Goal: Find specific page/section: Find specific page/section

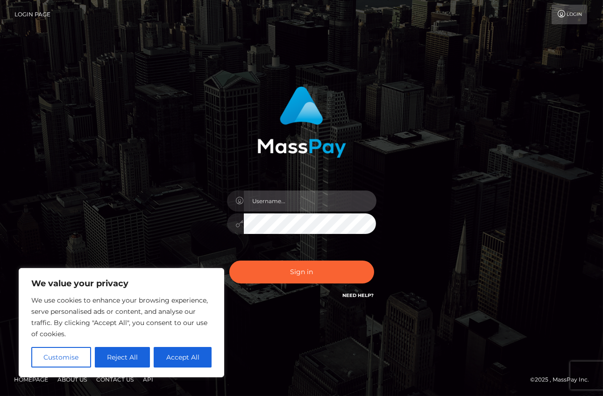
type input "MJSamelo"
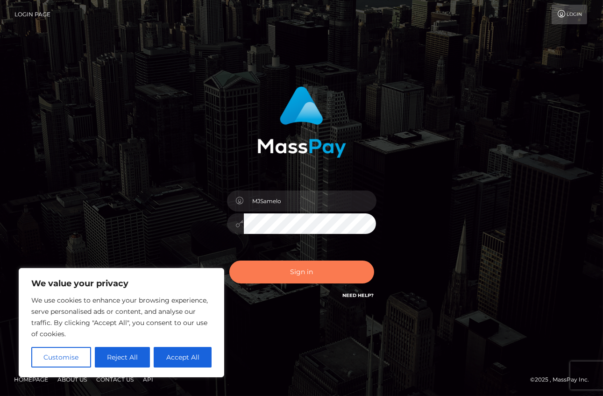
click at [277, 268] on button "Sign in" at bounding box center [301, 271] width 145 height 23
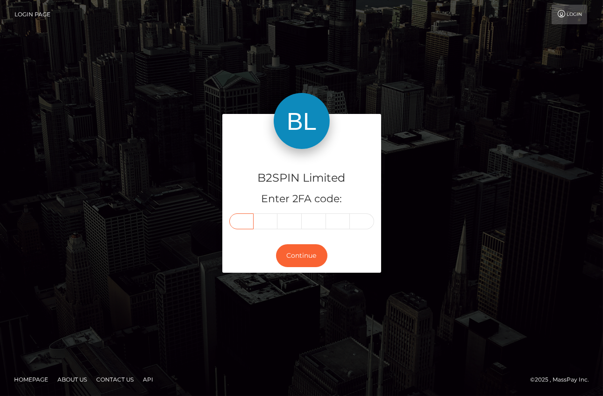
click at [250, 220] on input "text" at bounding box center [241, 221] width 24 height 16
drag, startPoint x: 243, startPoint y: 220, endPoint x: 256, endPoint y: 226, distance: 13.8
click at [243, 220] on input "text" at bounding box center [241, 221] width 24 height 16
type input "5"
type input "7"
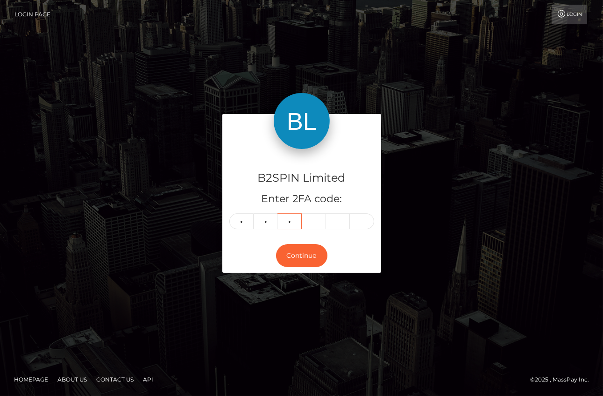
type input "2"
type input "9"
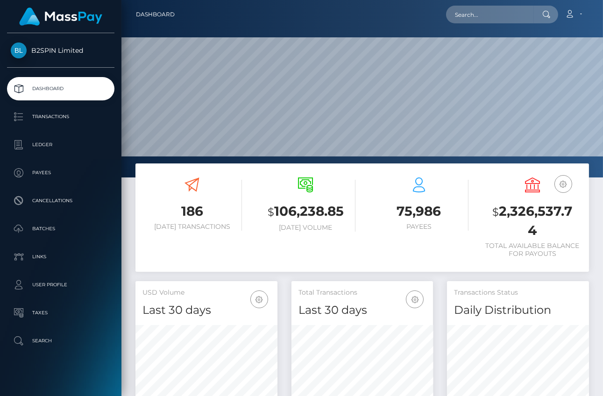
scroll to position [165, 142]
click at [496, 17] on input "text" at bounding box center [490, 15] width 88 height 18
paste input "3200956"
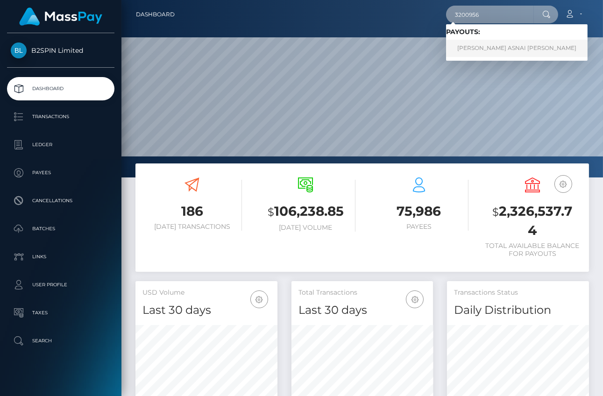
type input "3200956"
click at [485, 40] on link "JENNIFER ASNAI VASALLO" at bounding box center [516, 48] width 141 height 17
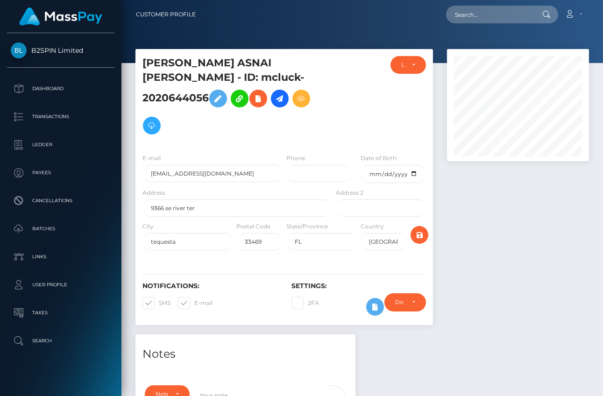
scroll to position [112, 142]
click at [521, 260] on div at bounding box center [518, 191] width 156 height 285
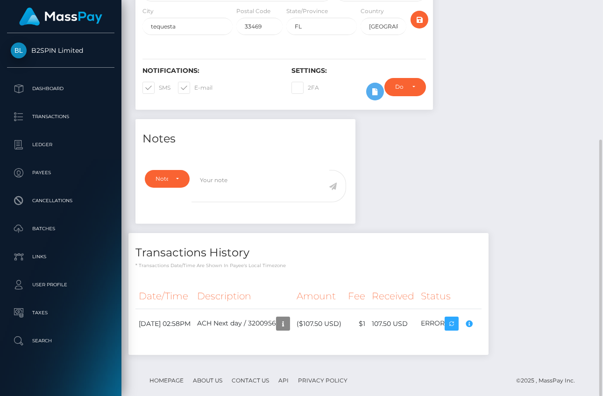
click at [472, 201] on div "Notes Note Type Compliance Clear Compliance General Note Type" at bounding box center [361, 241] width 467 height 245
click at [470, 179] on div "Notes Note Type Compliance Clear Compliance General Note Type" at bounding box center [361, 241] width 467 height 245
click at [372, 181] on div "Notes Note Type Compliance Clear Compliance General Note Type" at bounding box center [361, 241] width 467 height 245
click at [499, 309] on div "Compliance review required. Please provide a recent bank statement using the se…" at bounding box center [461, 302] width 93 height 56
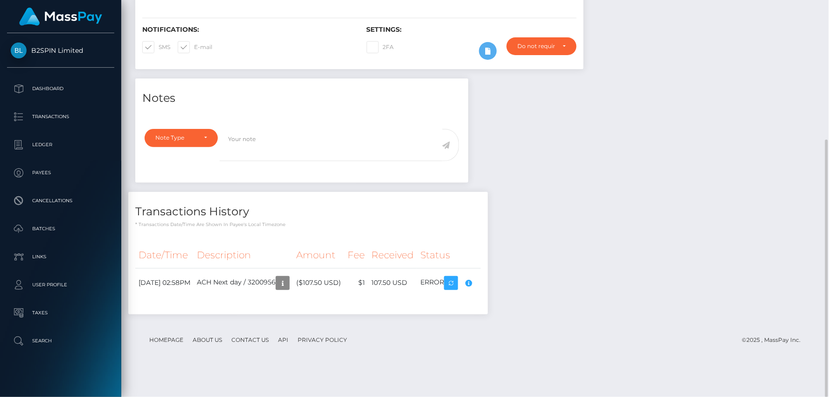
scroll to position [112, 218]
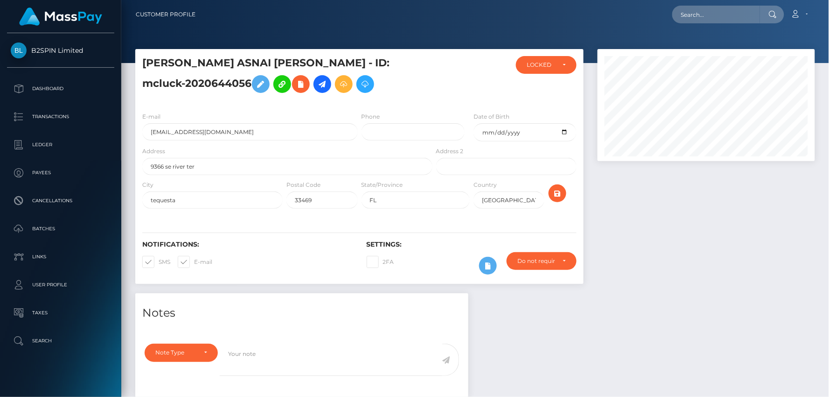
scroll to position [112, 218]
click at [733, 7] on input "text" at bounding box center [717, 15] width 88 height 18
paste input "3200956"
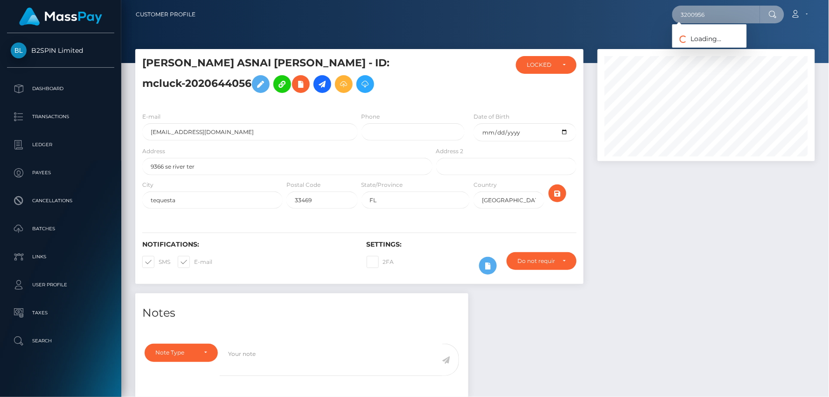
type input "3200956"
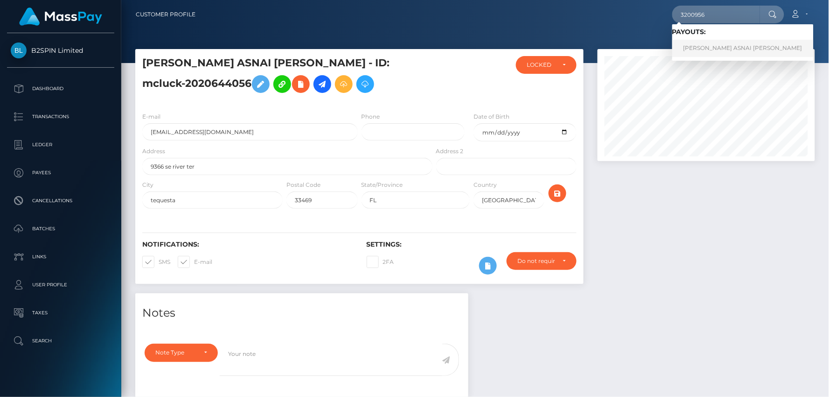
click at [711, 51] on link "JENNIFER ASNAI VASALLO" at bounding box center [743, 48] width 141 height 17
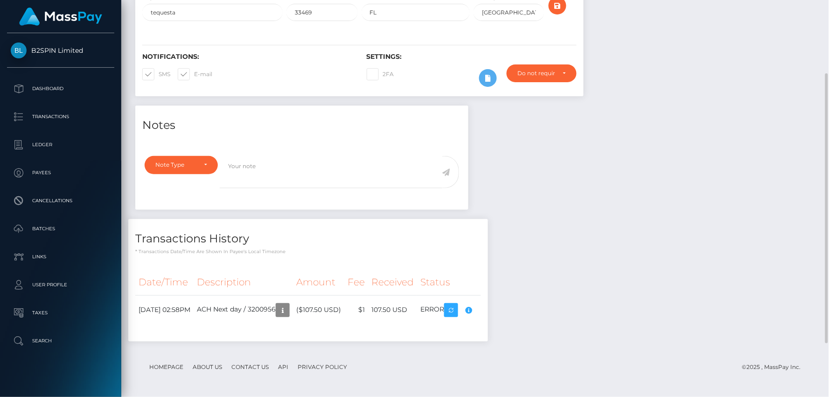
scroll to position [466628, 466522]
click at [498, 309] on div "Compliance review required. Please provide a recent bank statement using the se…" at bounding box center [461, 302] width 93 height 56
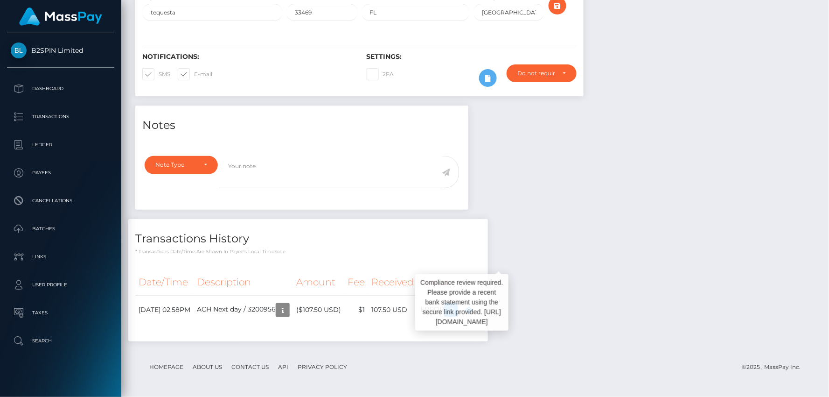
click at [498, 309] on div "Compliance review required. Please provide a recent bank statement using the se…" at bounding box center [461, 302] width 93 height 56
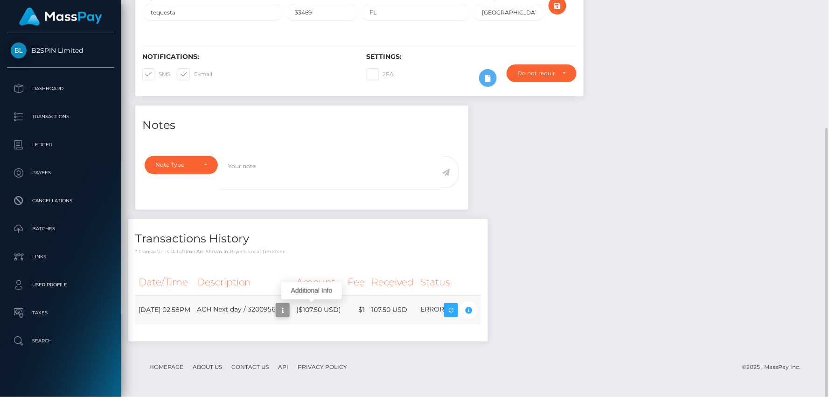
scroll to position [112, 218]
click at [288, 310] on icon "button" at bounding box center [282, 310] width 11 height 12
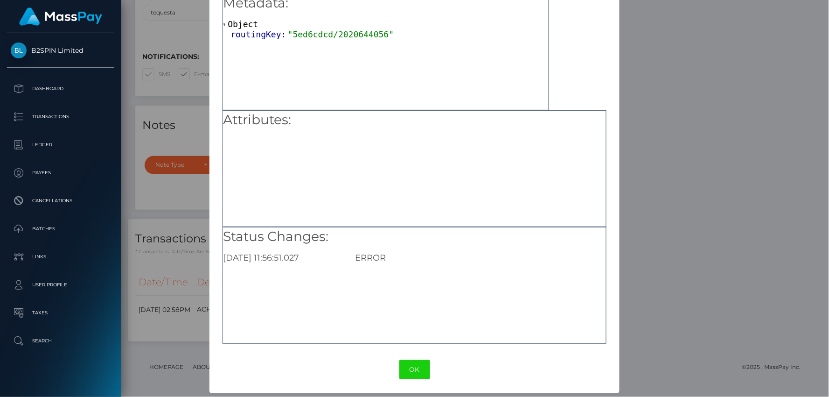
scroll to position [0, 7]
click at [769, 280] on div "× Payout Information Metadata: Object routingKey: "5ed6cdcd/2020644056" Attribu…" at bounding box center [414, 198] width 829 height 397
click at [411, 371] on button "OK" at bounding box center [415, 369] width 31 height 19
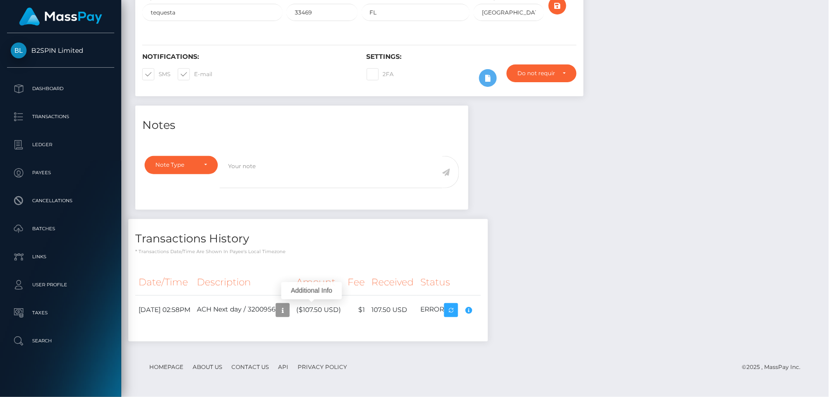
scroll to position [112, 218]
click at [458, 309] on td "ERROR" at bounding box center [449, 309] width 64 height 29
click at [166, 309] on td "August 12, 2025 02:58PM" at bounding box center [164, 309] width 58 height 29
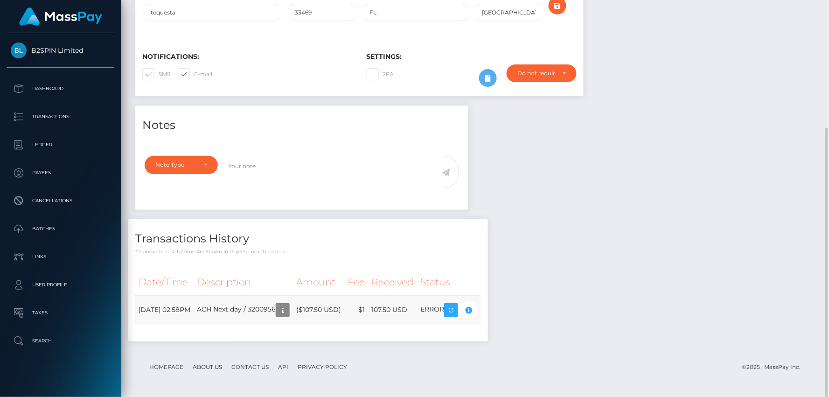
click at [166, 309] on td "August 12, 2025 02:58PM" at bounding box center [164, 309] width 58 height 29
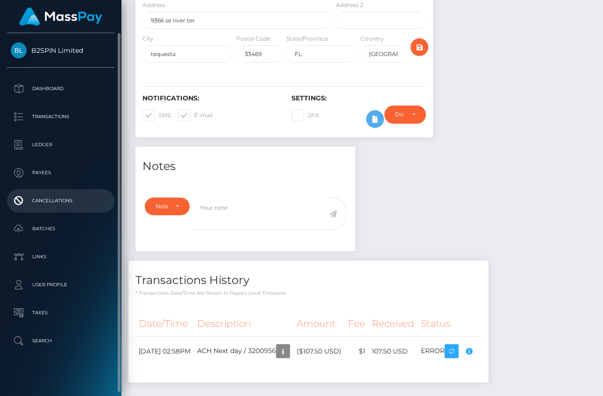
scroll to position [112, 142]
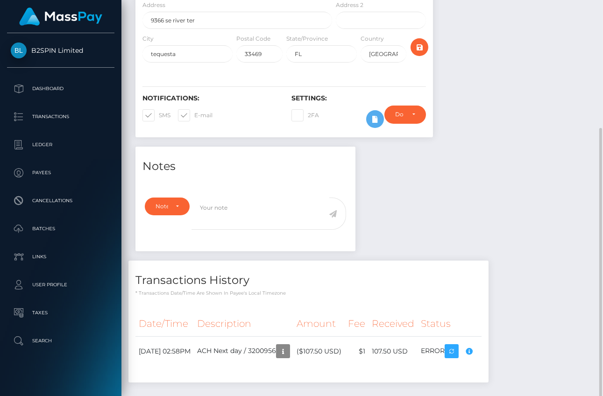
drag, startPoint x: 537, startPoint y: 228, endPoint x: 526, endPoint y: 328, distance: 100.6
click at [537, 229] on div "Notes Note Type Compliance Clear Compliance General Note Type" at bounding box center [361, 269] width 467 height 245
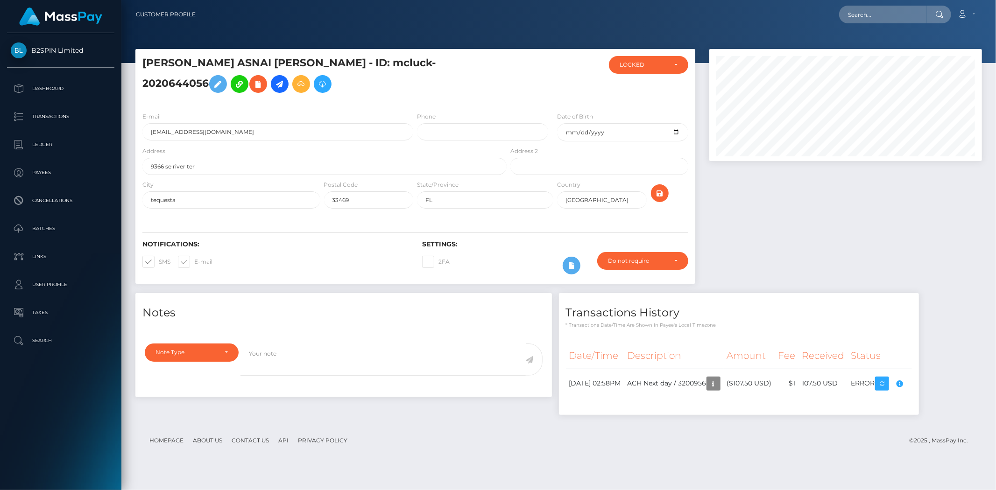
scroll to position [0, 0]
drag, startPoint x: 961, startPoint y: 13, endPoint x: 958, endPoint y: 28, distance: 15.6
click at [829, 13] on icon at bounding box center [962, 13] width 10 height 7
click at [829, 62] on link "Logout" at bounding box center [943, 59] width 75 height 17
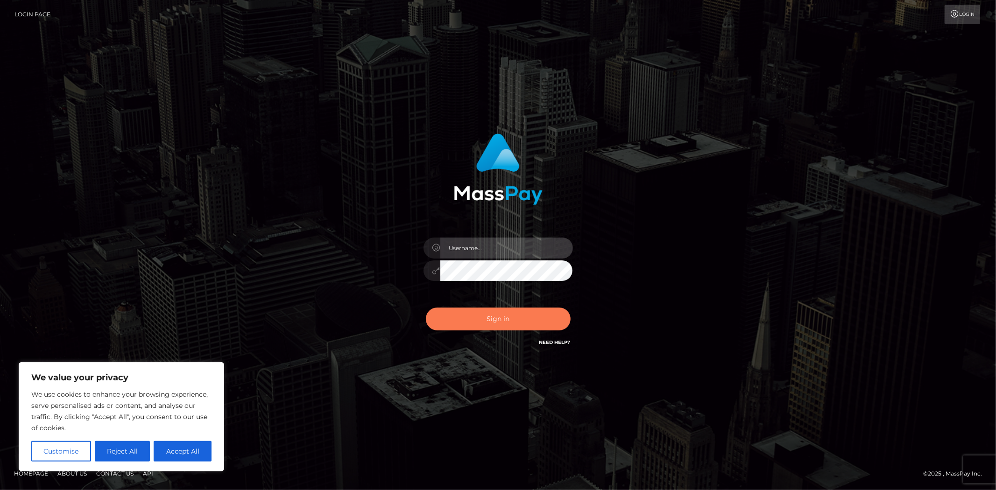
type input "MJSamelo"
click at [502, 316] on button "Sign in" at bounding box center [498, 319] width 145 height 23
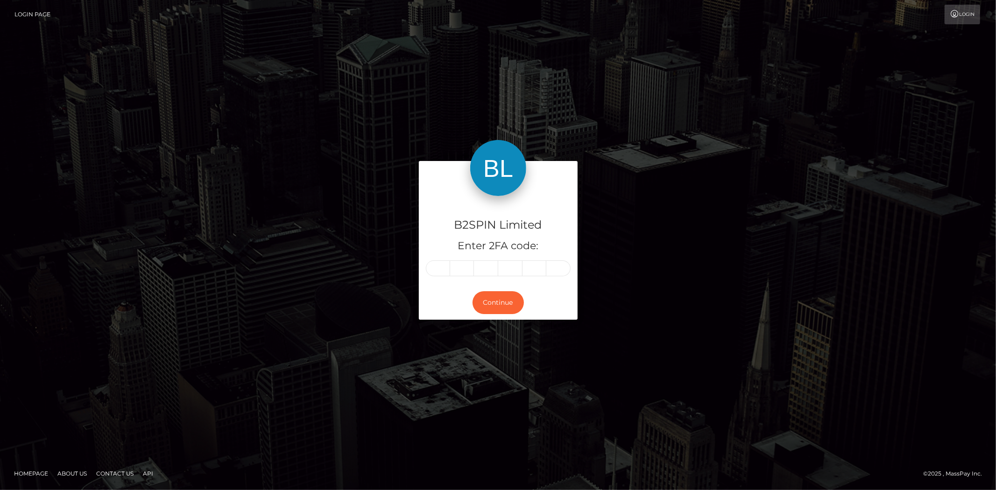
click at [439, 267] on input "text" at bounding box center [438, 268] width 24 height 16
click at [441, 271] on input "text" at bounding box center [438, 268] width 24 height 16
type input "4"
type input "1"
type input "9"
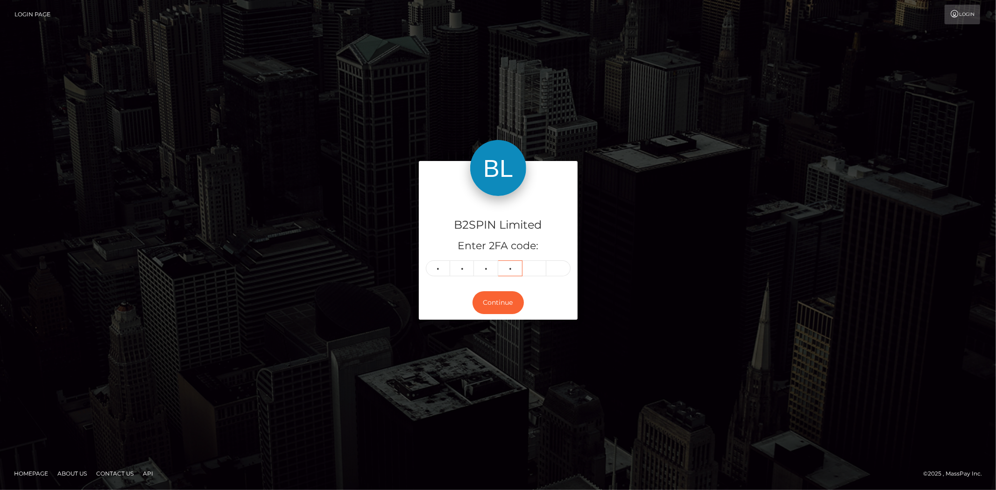
type input "0"
type input "6"
type input "0"
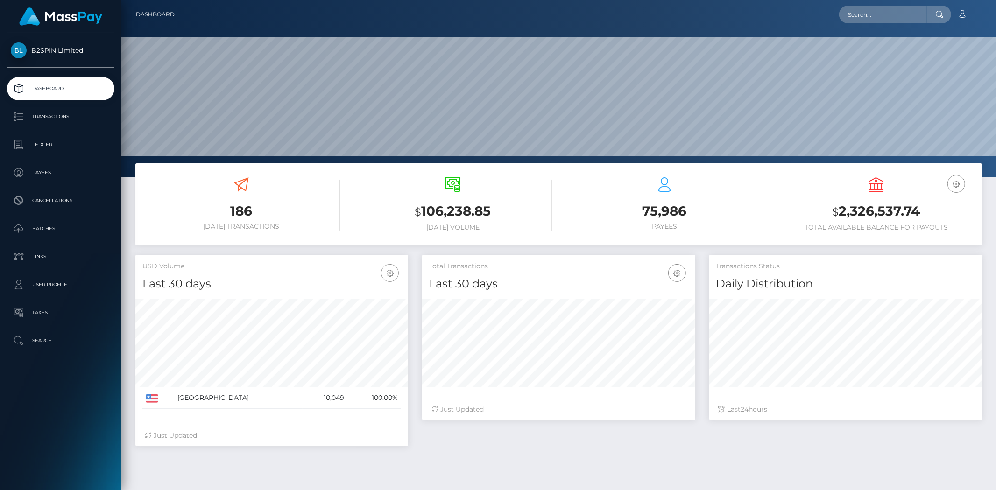
scroll to position [165, 273]
drag, startPoint x: 871, startPoint y: 10, endPoint x: 876, endPoint y: 13, distance: 5.4
click at [871, 10] on input "text" at bounding box center [883, 15] width 88 height 18
paste input "2020644056"
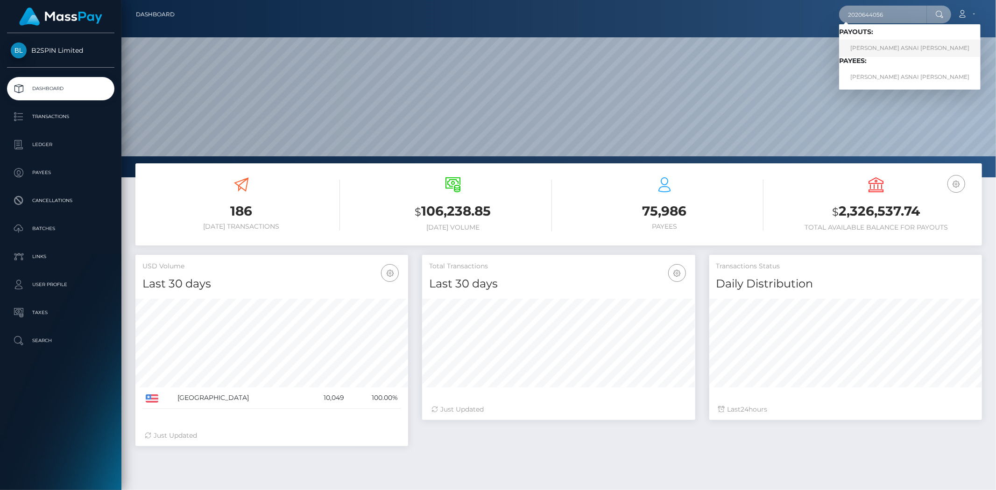
type input "2020644056"
click at [906, 50] on link "JENNIFER ASNAI VASALLO" at bounding box center [909, 48] width 141 height 17
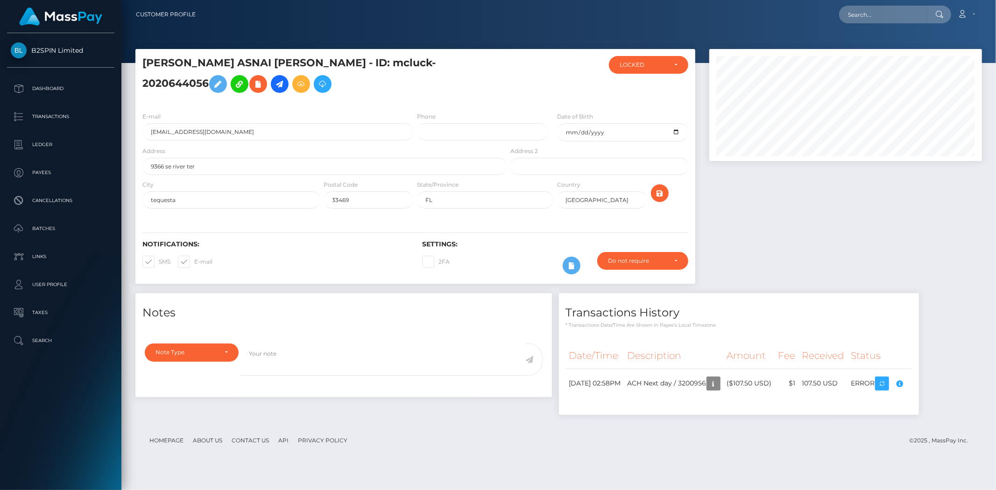
scroll to position [466628, 466467]
click at [852, 215] on div at bounding box center [845, 171] width 287 height 244
click at [930, 397] on body "B2SPIN Limited Dashboard Transactions Ledger Payees Cancellations" at bounding box center [498, 245] width 996 height 490
